Goal: Task Accomplishment & Management: Manage account settings

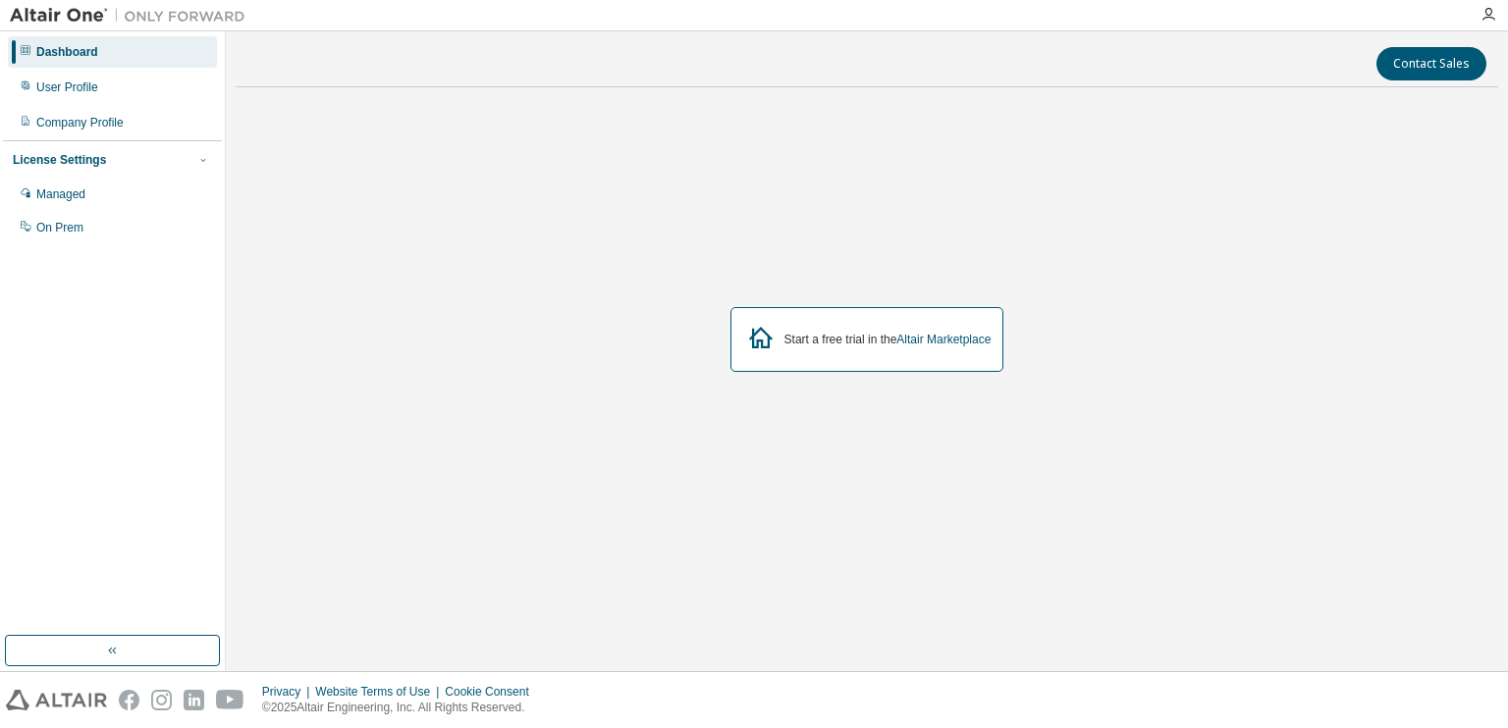
click at [786, 347] on div "Start a free trial in the Altair Marketplace" at bounding box center [887, 340] width 207 height 16
drag, startPoint x: 786, startPoint y: 347, endPoint x: 726, endPoint y: 348, distance: 59.9
click at [726, 348] on div "Start a free trial in the Altair Marketplace" at bounding box center [867, 339] width 1262 height 473
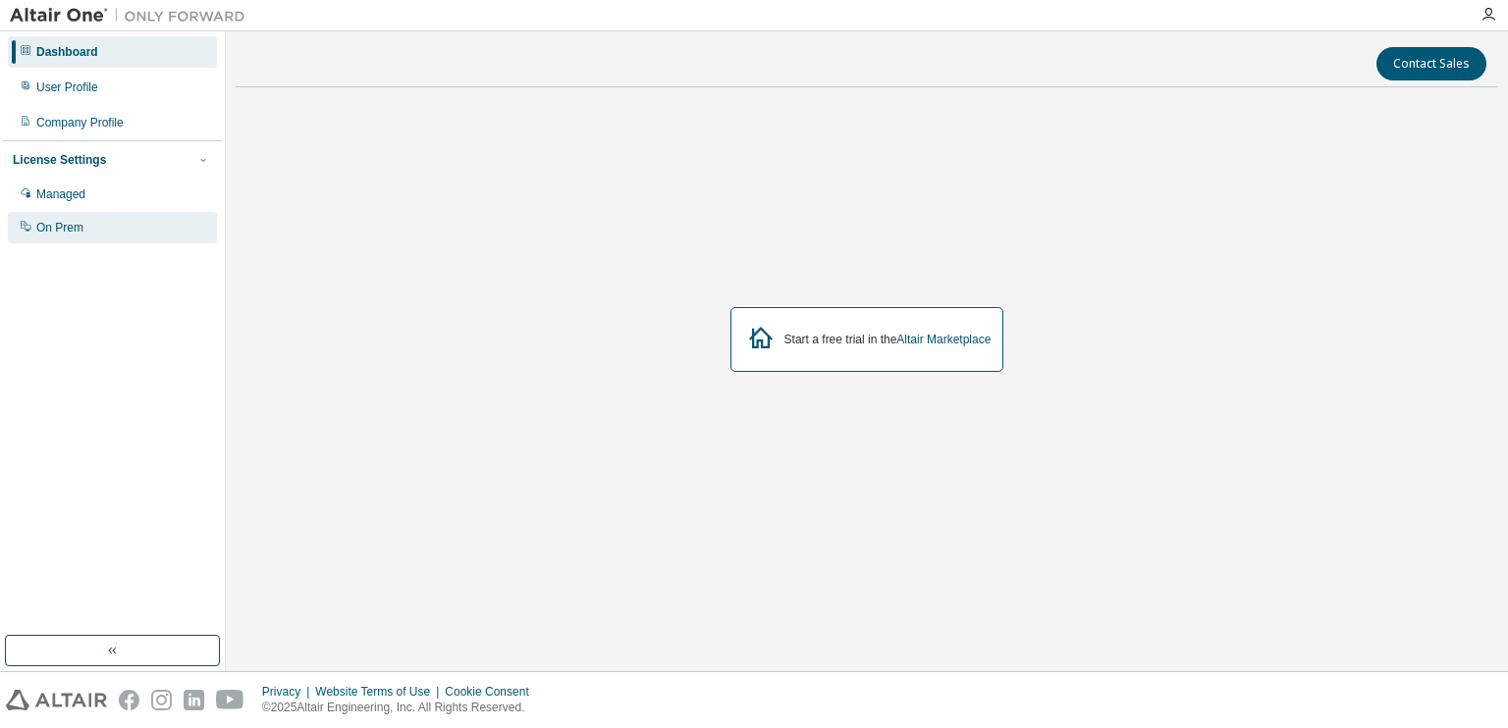
click at [32, 236] on div "On Prem" at bounding box center [112, 227] width 209 height 31
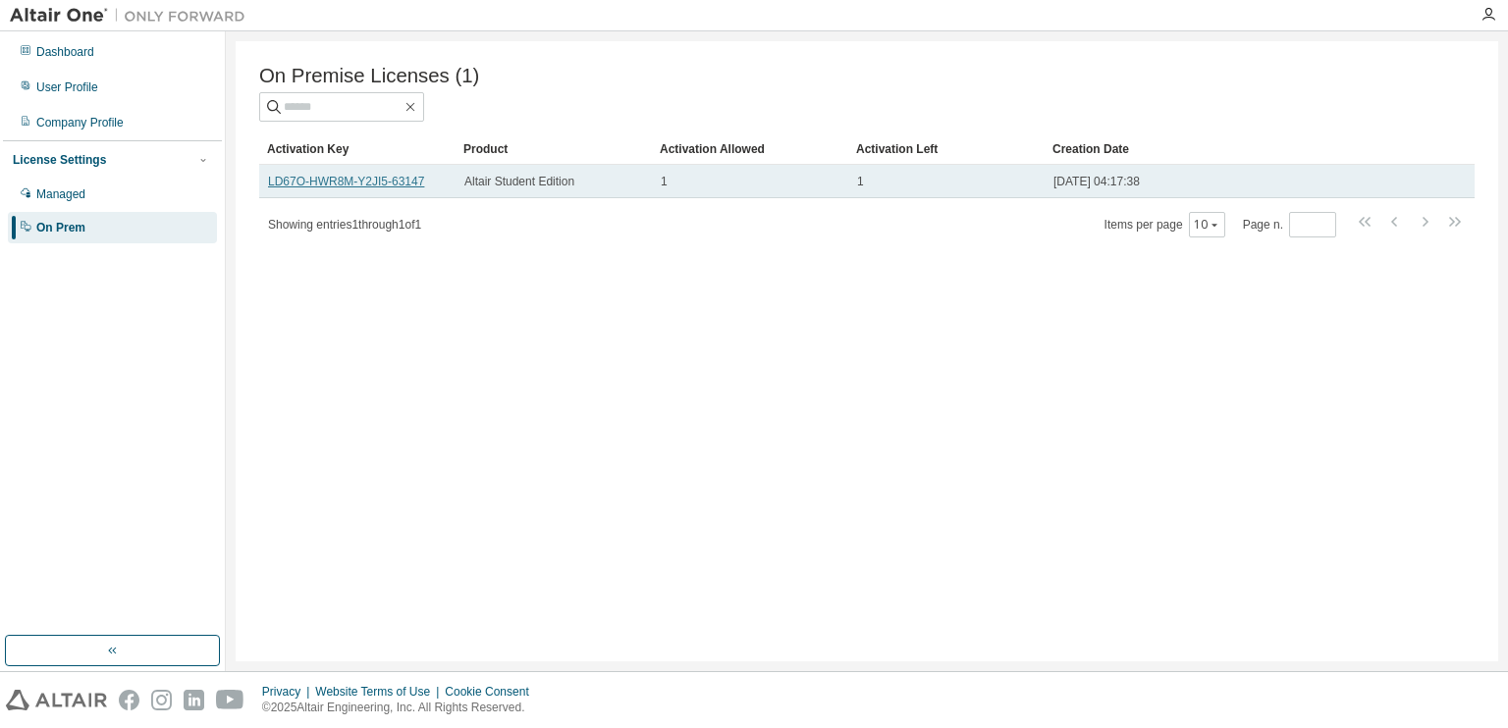
click at [406, 188] on link "LD67O-HWR8M-Y2JI5-63147" at bounding box center [346, 182] width 156 height 14
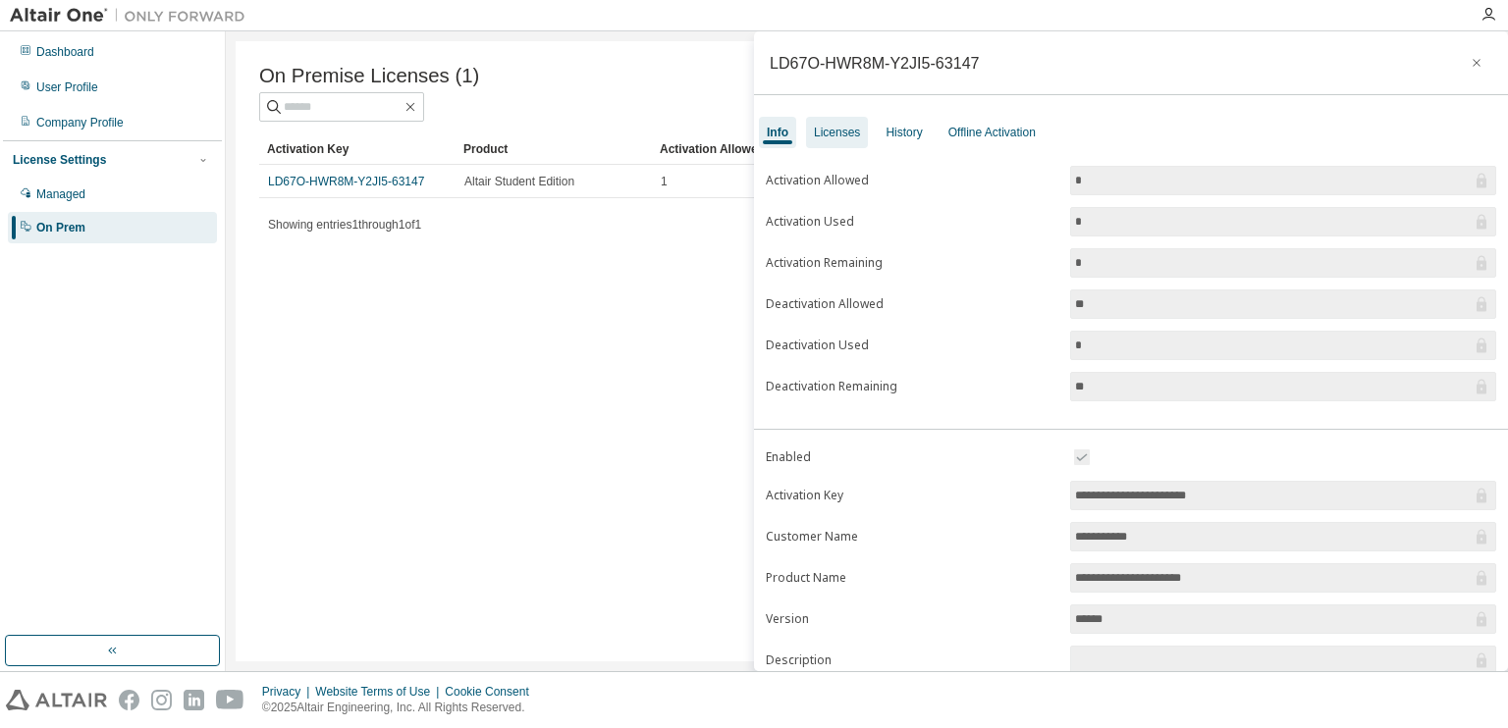
click at [836, 136] on div "Licenses" at bounding box center [837, 133] width 46 height 16
